Goal: Task Accomplishment & Management: Manage account settings

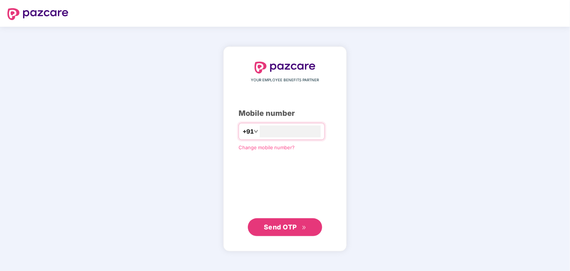
type input "**********"
click at [293, 226] on span "Send OTP" at bounding box center [280, 227] width 33 height 8
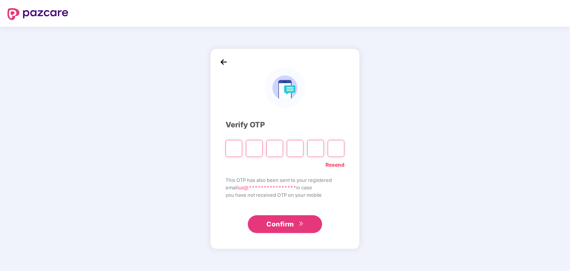
type input "*"
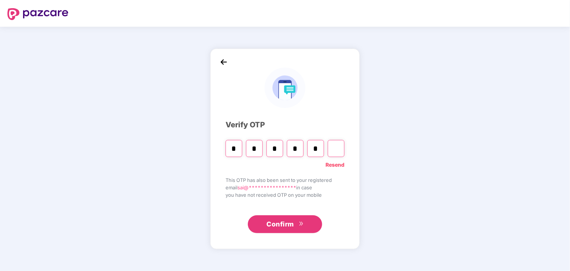
type input "*"
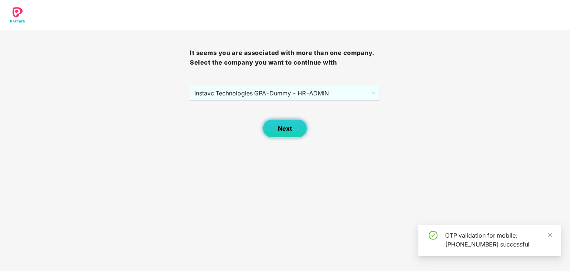
click at [291, 133] on button "Next" at bounding box center [285, 128] width 45 height 19
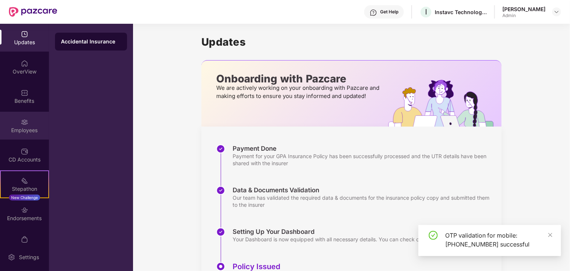
click at [32, 120] on div "Employees" at bounding box center [24, 126] width 49 height 28
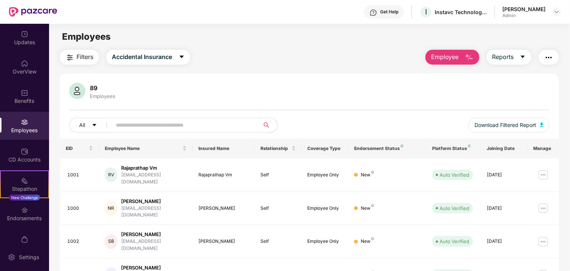
scroll to position [184, 0]
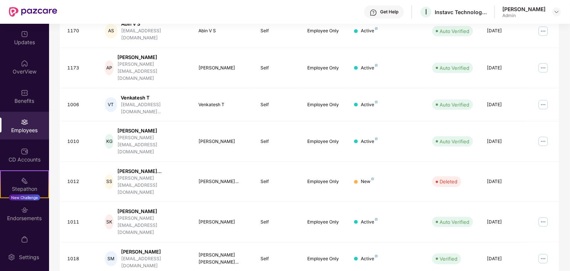
scroll to position [0, 0]
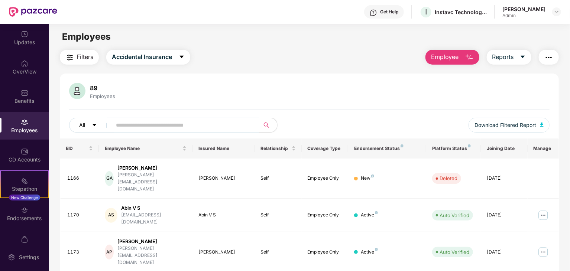
click at [93, 127] on icon "caret-down" at bounding box center [94, 125] width 5 height 5
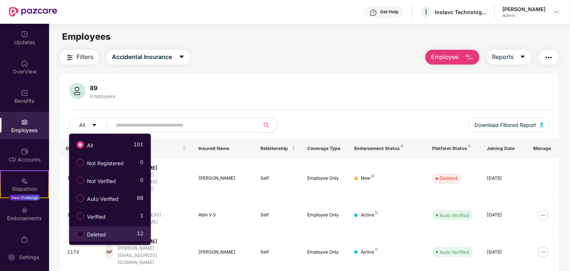
click at [111, 235] on label "Deleted" at bounding box center [93, 234] width 40 height 13
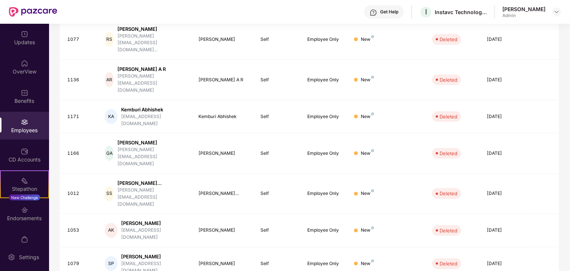
scroll to position [184, 0]
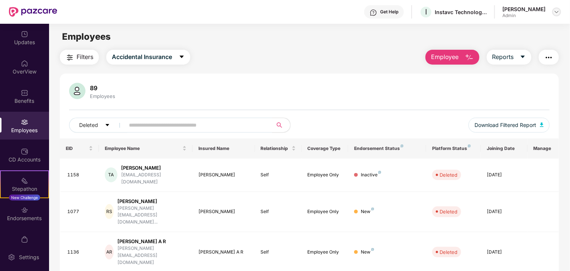
click at [554, 10] on img at bounding box center [557, 12] width 6 height 6
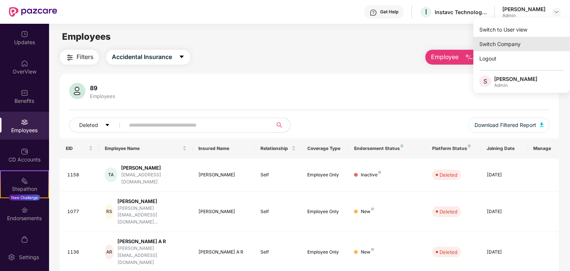
click at [522, 38] on div "Switch Company" at bounding box center [522, 44] width 97 height 14
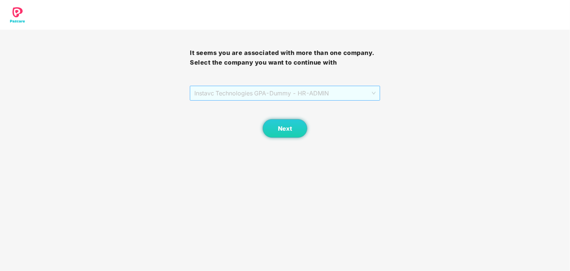
click at [280, 92] on span "Instavc Technologies GPA - Dummy - HR - ADMIN" at bounding box center [284, 93] width 181 height 14
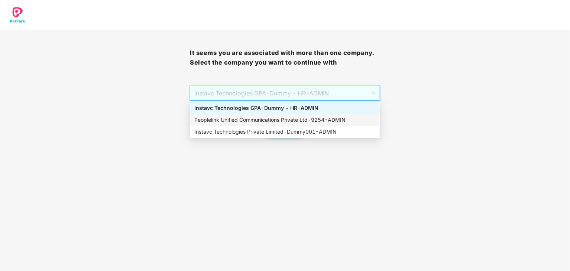
click at [285, 119] on div "Peoplelink Unified Communications Private Ltd - 9254 - ADMIN" at bounding box center [284, 120] width 181 height 8
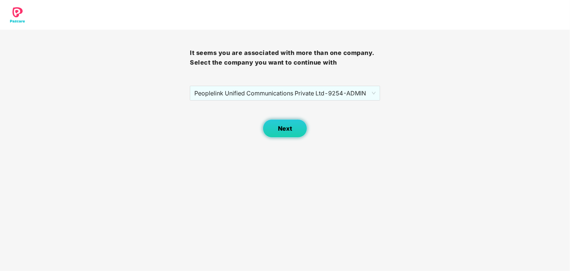
click at [277, 129] on button "Next" at bounding box center [285, 128] width 45 height 19
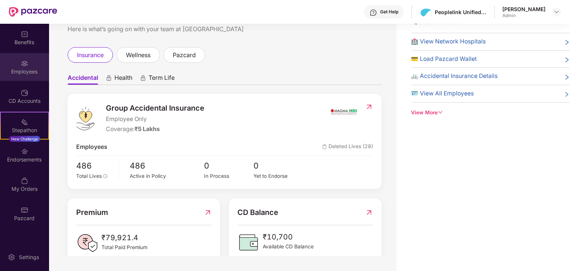
click at [30, 58] on div "Employees" at bounding box center [24, 67] width 49 height 28
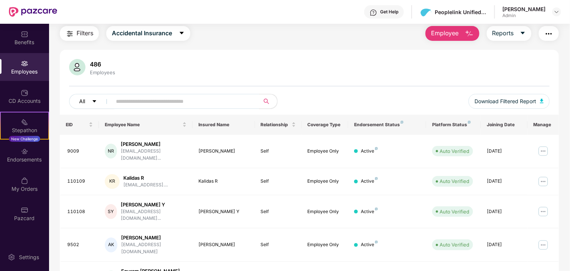
click at [92, 101] on icon "caret-down" at bounding box center [94, 101] width 5 height 5
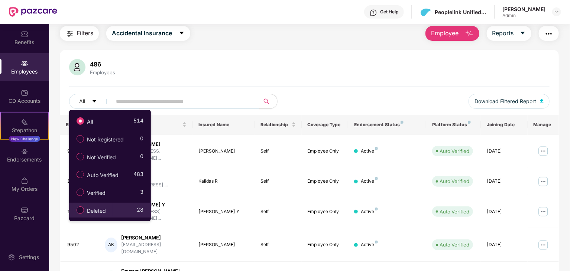
click at [110, 207] on label "Deleted" at bounding box center [93, 210] width 40 height 13
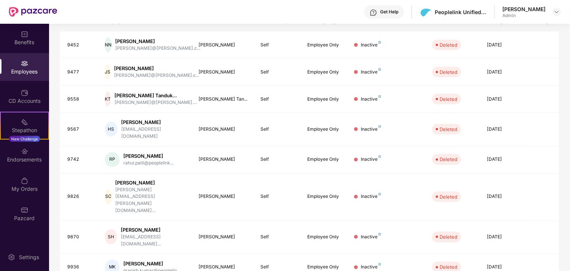
scroll to position [184, 0]
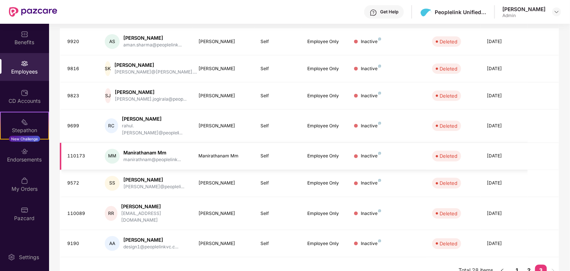
scroll to position [0, 0]
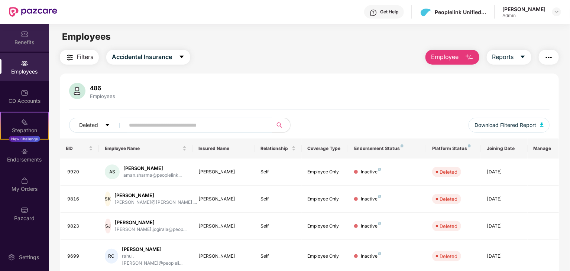
click at [28, 38] on div "Benefits" at bounding box center [24, 38] width 49 height 28
